Goal: Use online tool/utility: Use online tool/utility

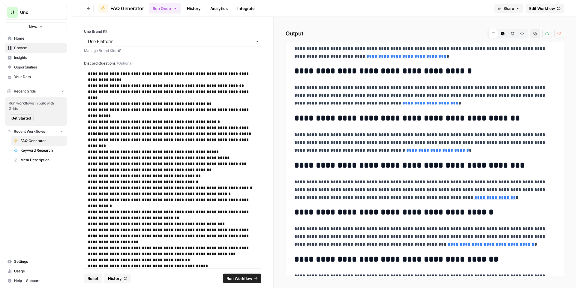
scroll to position [480, 0]
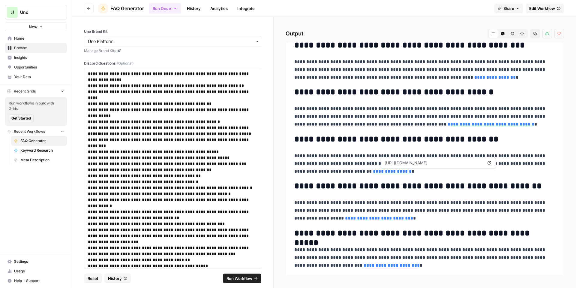
click at [411, 172] on link "**********" at bounding box center [392, 171] width 39 height 5
click at [474, 78] on link "**********" at bounding box center [494, 77] width 41 height 5
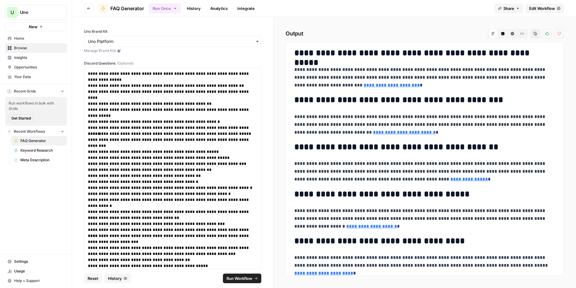
scroll to position [720, 0]
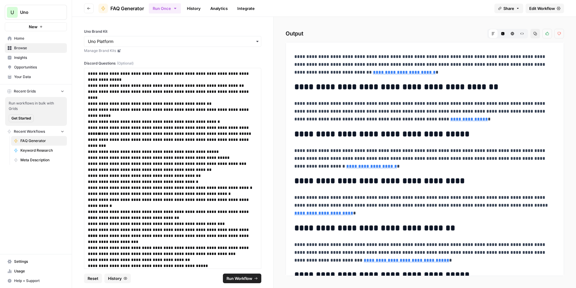
click at [524, 32] on icon "button" at bounding box center [522, 34] width 4 height 4
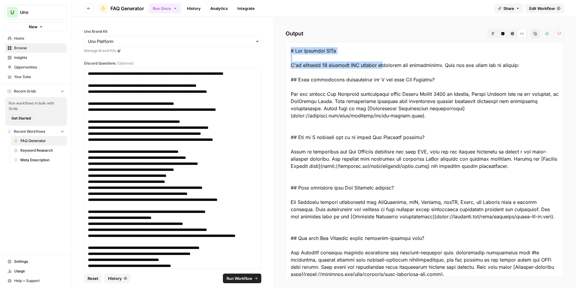
drag, startPoint x: 290, startPoint y: 50, endPoint x: 420, endPoint y: 61, distance: 130.1
click at [535, 34] on icon "button" at bounding box center [536, 34] width 4 height 4
drag, startPoint x: 285, startPoint y: 79, endPoint x: 441, endPoint y: 95, distance: 156.0
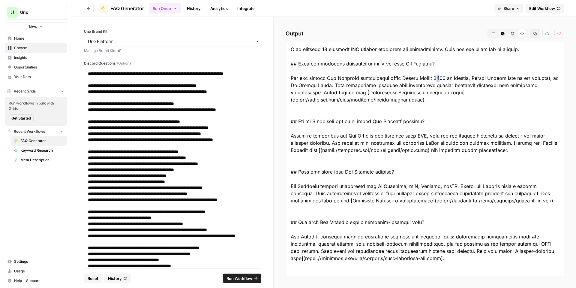
scroll to position [30, 0]
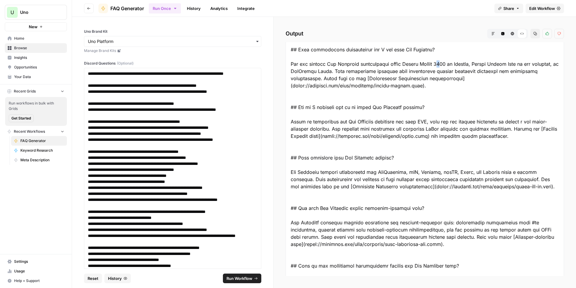
click at [493, 31] on button "Markdown" at bounding box center [494, 34] width 10 height 10
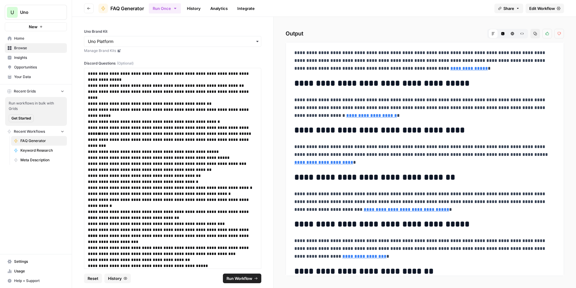
scroll to position [780, 0]
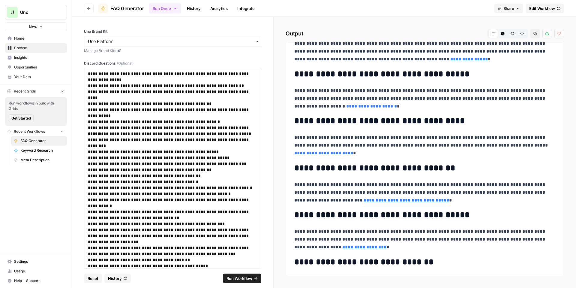
click at [353, 151] on link "**********" at bounding box center [323, 153] width 59 height 5
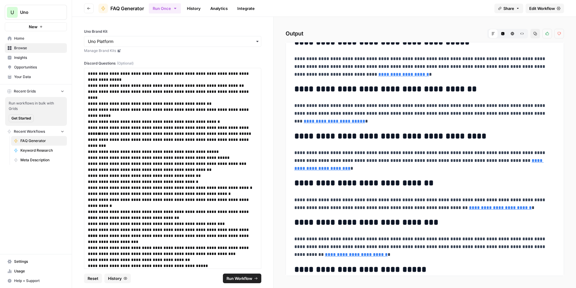
scroll to position [1291, 0]
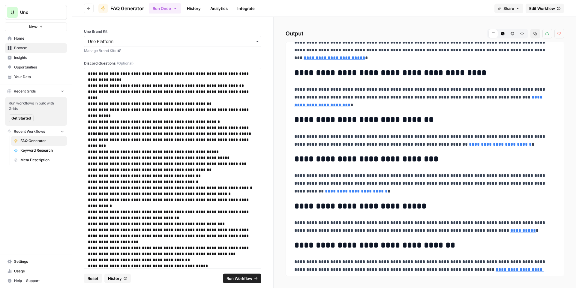
click at [511, 229] on link "**********" at bounding box center [524, 230] width 26 height 5
drag, startPoint x: 542, startPoint y: 9, endPoint x: 535, endPoint y: 17, distance: 10.6
click at [541, 9] on span "Edit Workflow" at bounding box center [542, 8] width 26 height 6
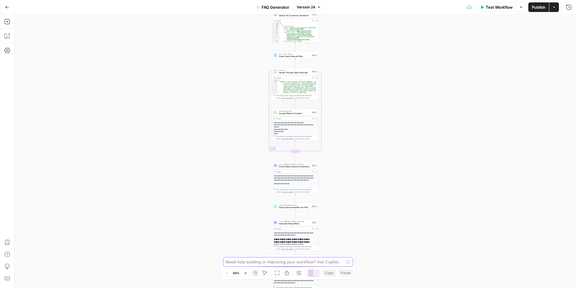
click at [301, 262] on textarea at bounding box center [285, 262] width 118 height 6
type textarea "I"
click at [283, 256] on textarea "we need to refine the uno platform documentation links, as I find they dont mat…" at bounding box center [281, 259] width 115 height 12
paste textarea "We need to refine the Uno Platform documentation links, as many of them don’t p…"
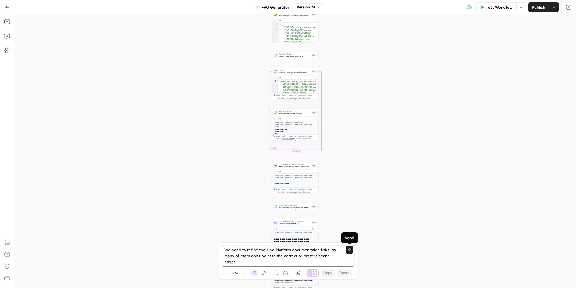
type textarea "We need to refine the Uno Platform documentation links, as many of them don’t p…"
click at [350, 251] on button "Send" at bounding box center [350, 250] width 8 height 8
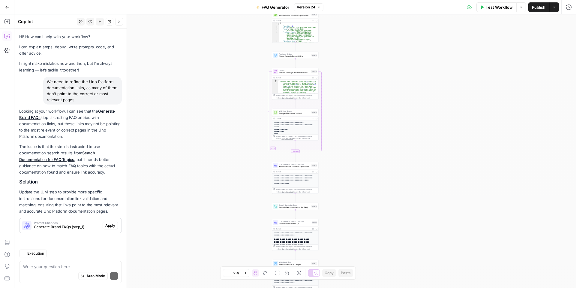
scroll to position [2, 0]
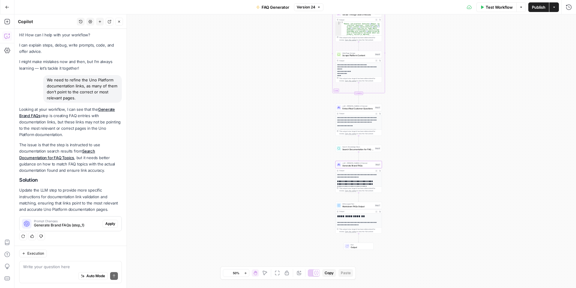
click at [105, 224] on span "Apply" at bounding box center [110, 223] width 10 height 5
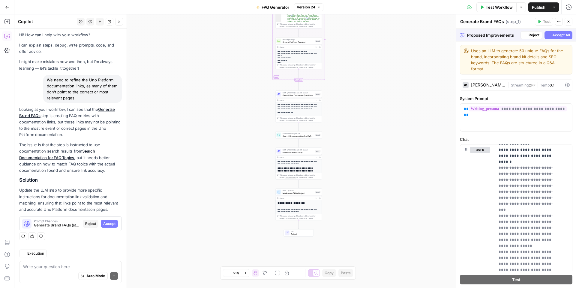
scroll to position [570, 0]
click at [103, 224] on span "Accept" at bounding box center [109, 223] width 12 height 5
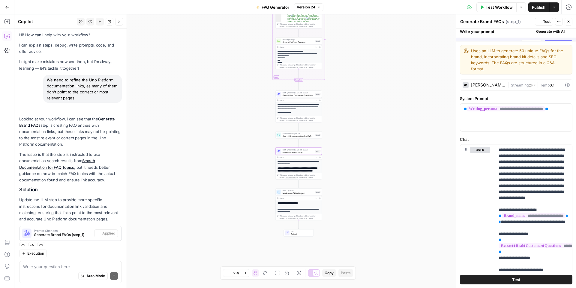
scroll to position [11, 0]
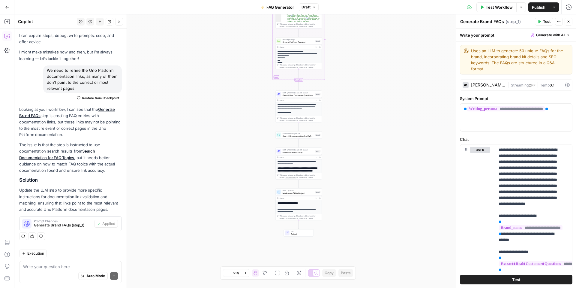
click at [496, 9] on span "Test Workflow" at bounding box center [499, 7] width 27 height 6
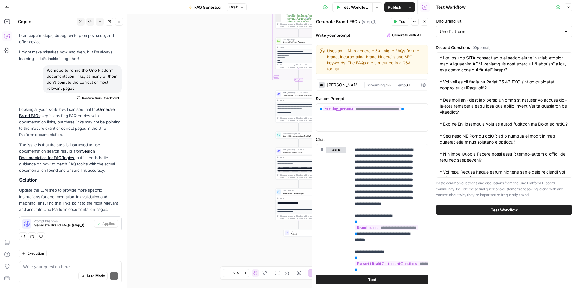
click at [526, 211] on button "Test Workflow" at bounding box center [504, 210] width 137 height 10
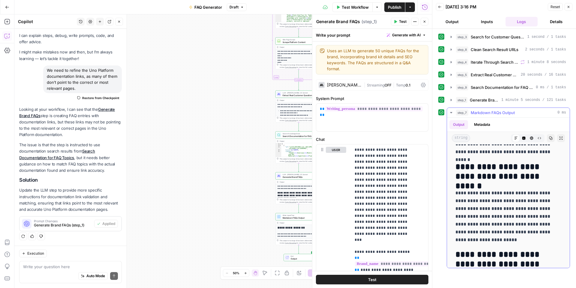
scroll to position [1561, 0]
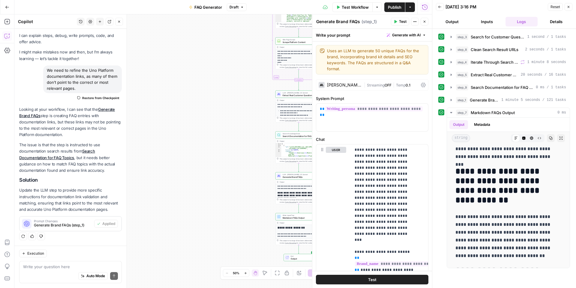
click at [390, 6] on span "Publish" at bounding box center [395, 7] width 14 height 6
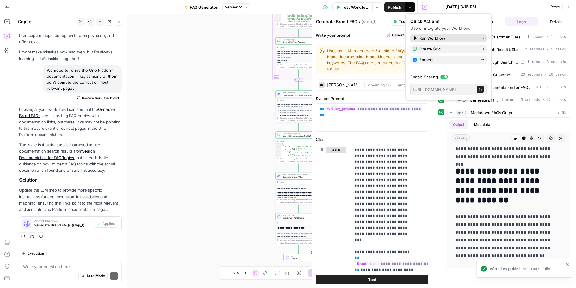
click at [466, 35] on span "Run Workflow" at bounding box center [448, 38] width 56 height 6
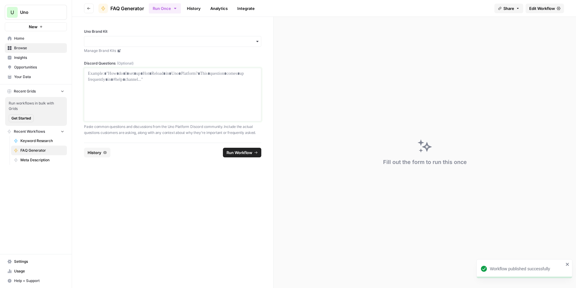
click at [161, 87] on div at bounding box center [173, 95] width 170 height 48
drag, startPoint x: 157, startPoint y: 40, endPoint x: 158, endPoint y: 49, distance: 9.0
click at [158, 40] on input "Uno Brand Kit" at bounding box center [173, 41] width 170 height 6
click at [158, 57] on div "Uno Platform" at bounding box center [172, 57] width 177 height 11
click at [158, 96] on div at bounding box center [173, 95] width 170 height 48
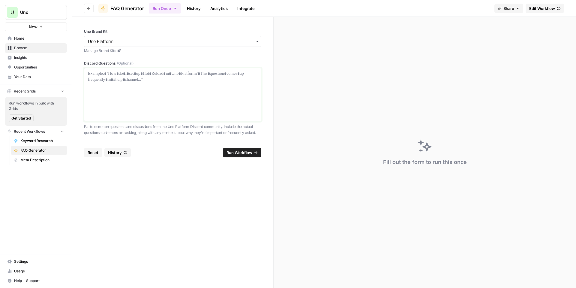
scroll to position [43, 0]
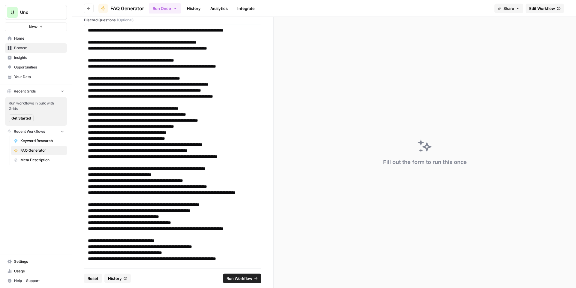
click at [230, 277] on span "Run Workflow" at bounding box center [240, 278] width 26 height 6
